Goal: Understand process/instructions

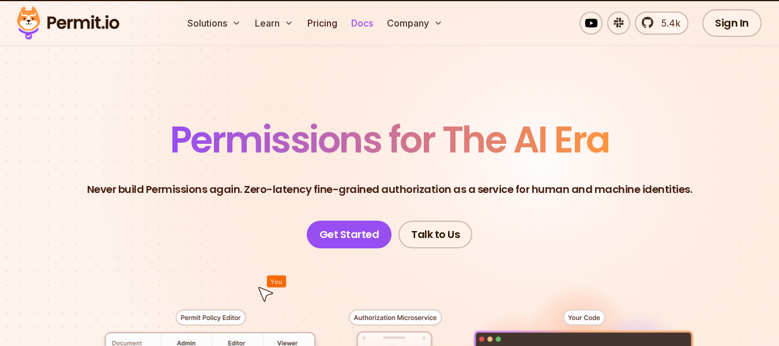
click at [361, 28] on link "Docs" at bounding box center [362, 23] width 31 height 23
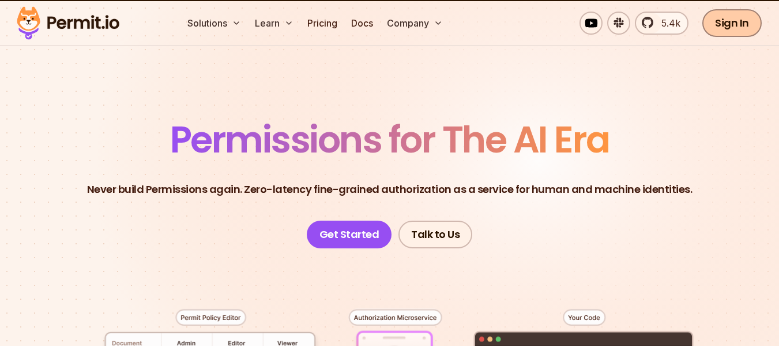
click at [722, 14] on link "Sign In" at bounding box center [732, 23] width 59 height 28
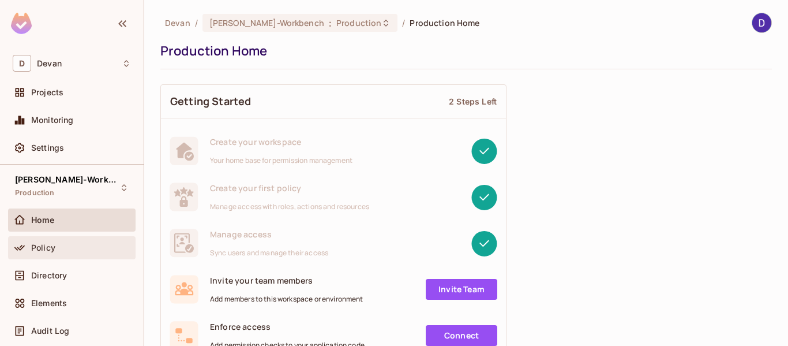
click at [50, 250] on span "Policy" at bounding box center [43, 247] width 24 height 9
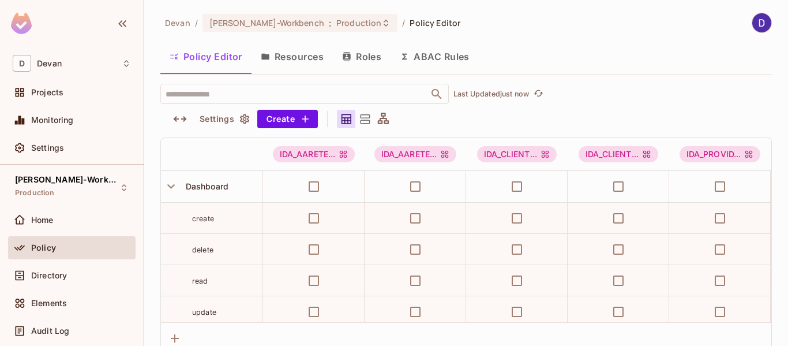
click at [363, 114] on icon at bounding box center [365, 119] width 14 height 14
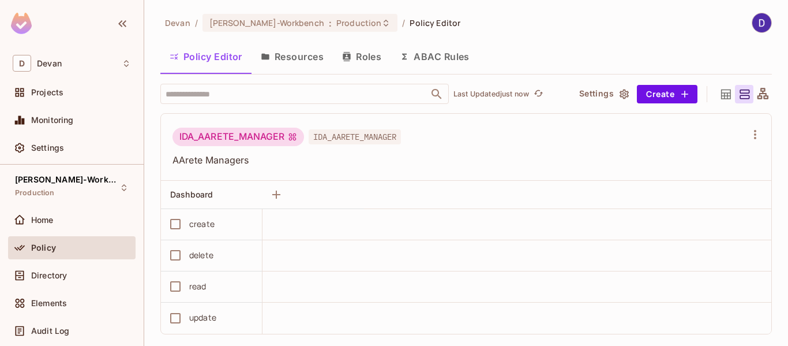
click at [721, 96] on icon at bounding box center [726, 94] width 10 height 10
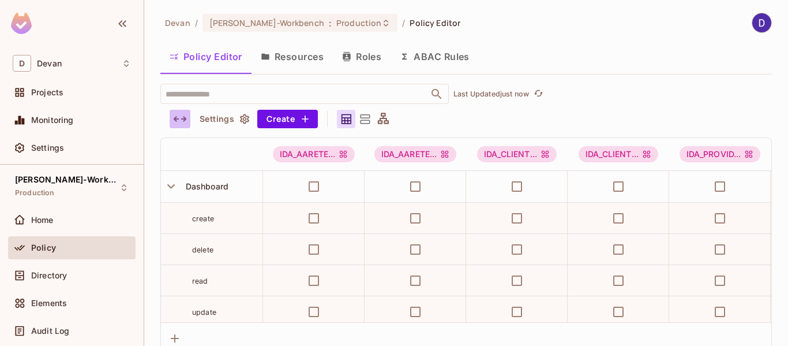
click at [184, 122] on icon "button" at bounding box center [180, 119] width 14 height 14
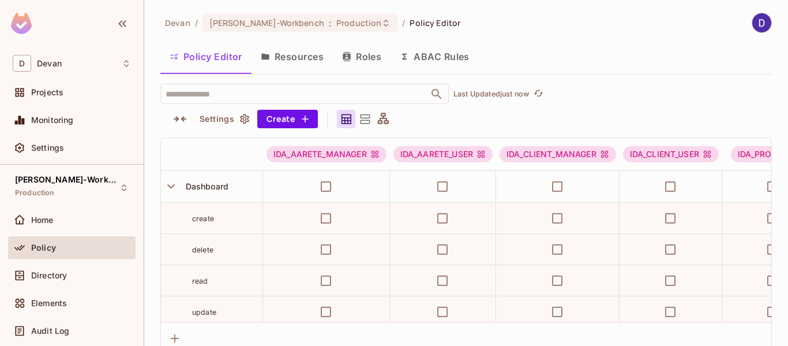
click at [367, 121] on icon at bounding box center [366, 118] width 10 height 9
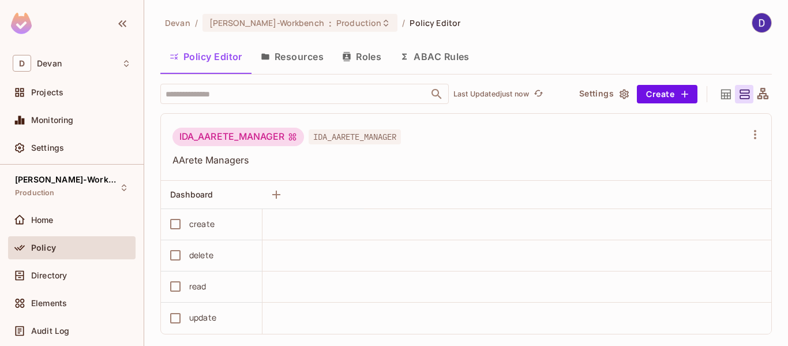
click at [721, 97] on icon at bounding box center [726, 94] width 10 height 10
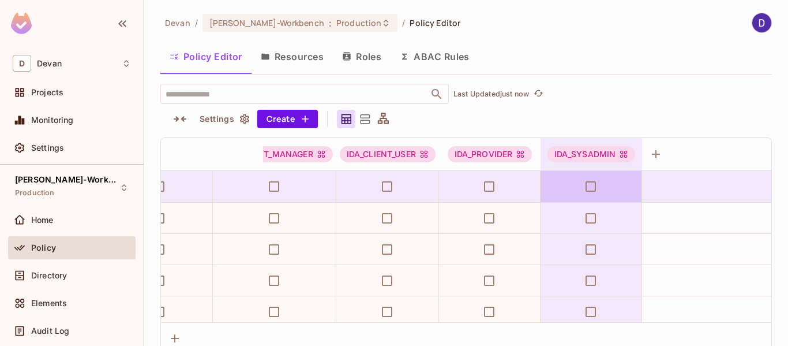
scroll to position [0, 308]
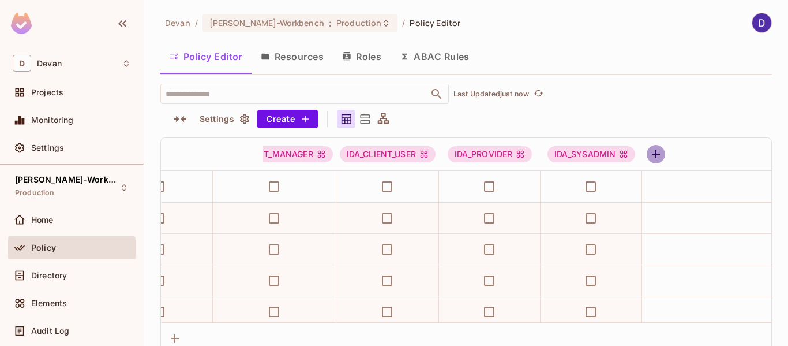
click at [649, 155] on icon "button" at bounding box center [656, 154] width 14 height 14
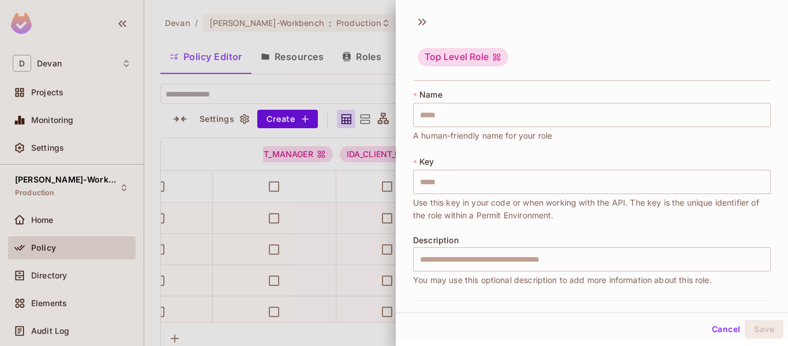
click at [361, 31] on div at bounding box center [394, 173] width 788 height 346
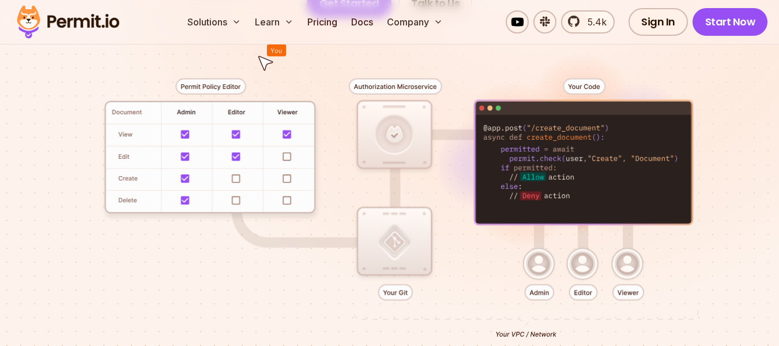
scroll to position [260, 0]
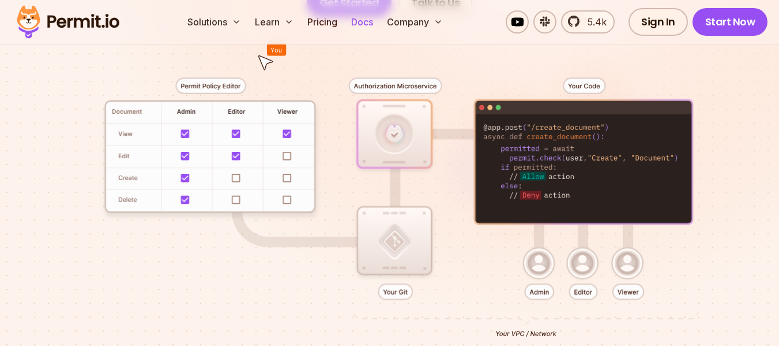
click at [370, 18] on link "Docs" at bounding box center [362, 21] width 31 height 23
